Goal: Information Seeking & Learning: Learn about a topic

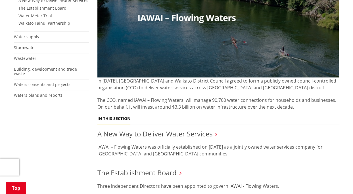
scroll to position [170, 0]
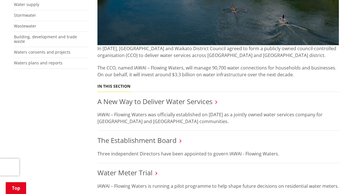
click at [169, 142] on link "The Establishment Board" at bounding box center [136, 140] width 79 height 9
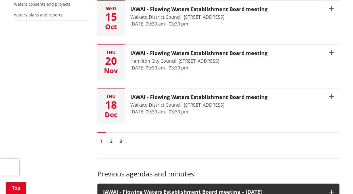
scroll to position [227, 0]
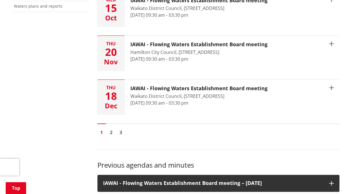
click at [112, 128] on link "2" at bounding box center [111, 132] width 9 height 9
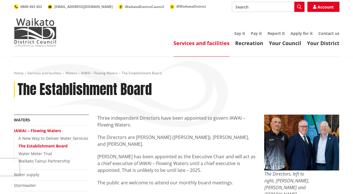
click at [44, 130] on link "IAWAI – Flowing Waters" at bounding box center [37, 130] width 47 height 5
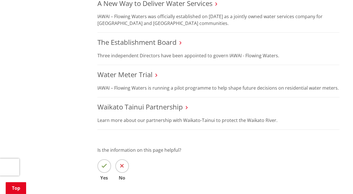
scroll to position [284, 0]
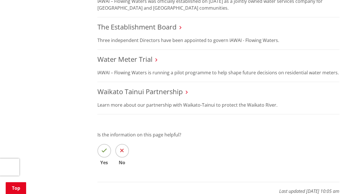
click at [126, 59] on link "Water Meter Trial" at bounding box center [124, 58] width 55 height 9
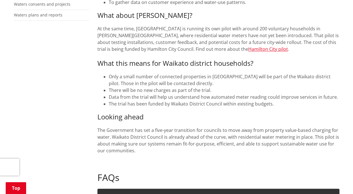
scroll to position [227, 0]
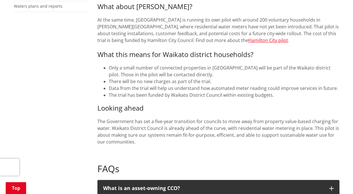
click at [248, 39] on link "Hamilton City pilot" at bounding box center [268, 40] width 40 height 6
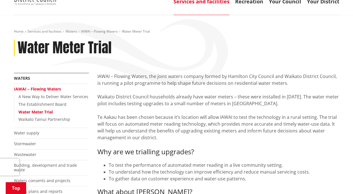
scroll to position [28, 0]
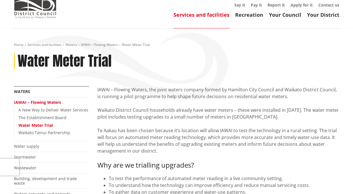
click at [34, 134] on link "Waikato Tainui Partnership" at bounding box center [44, 132] width 52 height 5
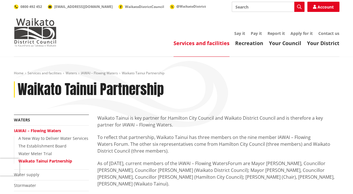
click at [38, 130] on link "IAWAI – Flowing Waters" at bounding box center [37, 130] width 47 height 5
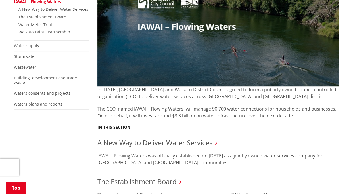
scroll to position [142, 0]
